Goal: Transaction & Acquisition: Purchase product/service

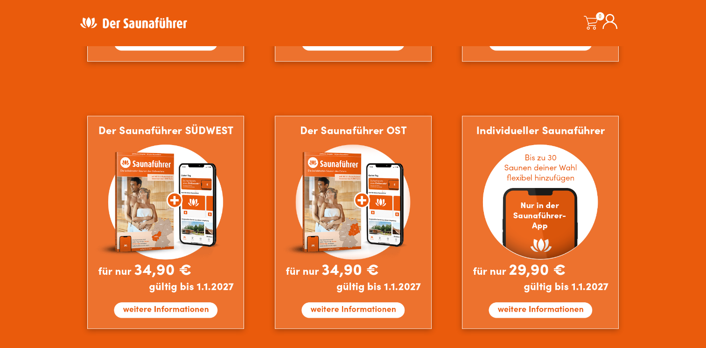
scroll to position [783, 0]
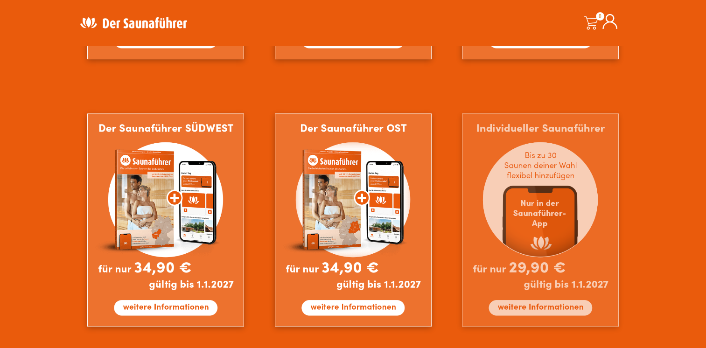
click at [531, 303] on img at bounding box center [540, 219] width 157 height 213
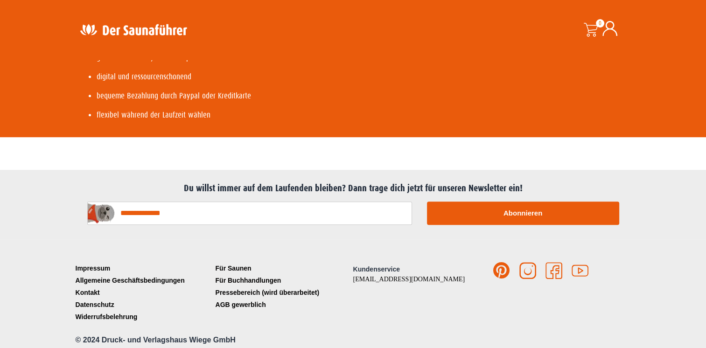
scroll to position [476, 0]
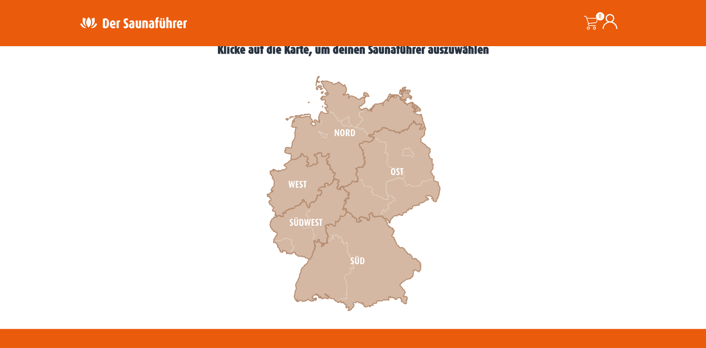
scroll to position [280, 0]
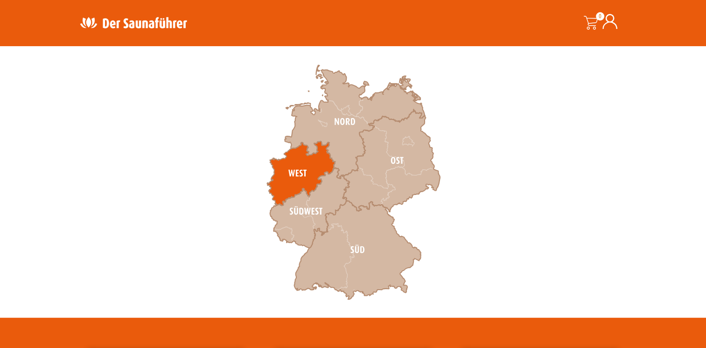
click at [296, 170] on icon at bounding box center [301, 173] width 68 height 64
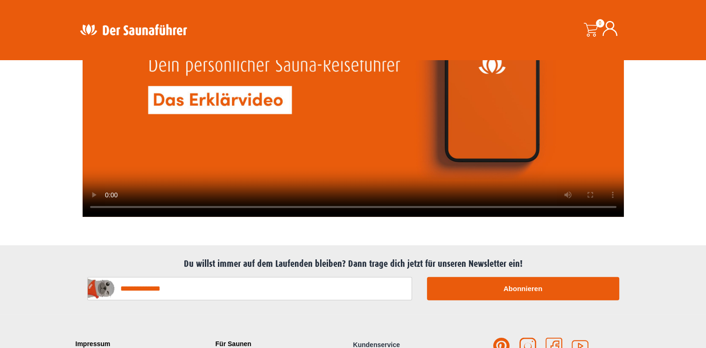
scroll to position [2367, 0]
